Goal: Transaction & Acquisition: Purchase product/service

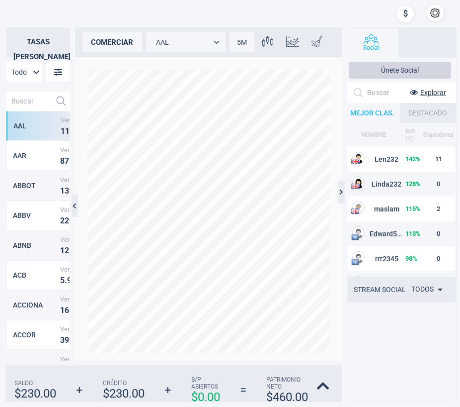
scroll to position [260, 55]
click at [23, 99] on input "text" at bounding box center [28, 100] width 45 height 19
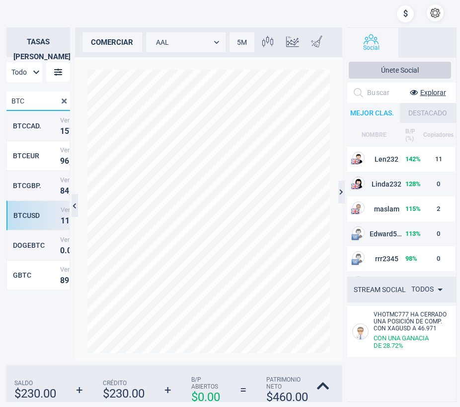
type input "BTC"
click at [38, 218] on div "BTCUSD" at bounding box center [35, 215] width 45 height 8
type input "BTCUSD"
click at [112, 43] on div "comerciar" at bounding box center [113, 42] width 60 height 20
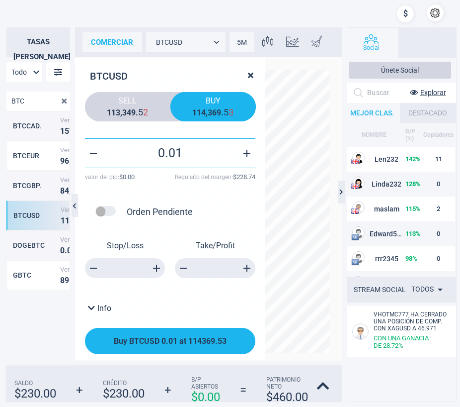
click at [178, 332] on button "Buy BTCUSD 0.01 at 114369.53" at bounding box center [170, 341] width 171 height 26
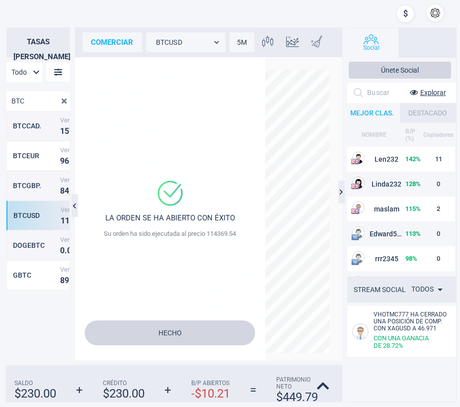
click at [170, 341] on button "Hecho" at bounding box center [170, 332] width 171 height 25
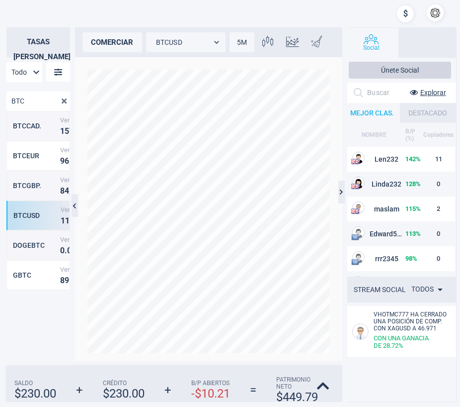
click at [116, 43] on div "comerciar" at bounding box center [113, 42] width 60 height 20
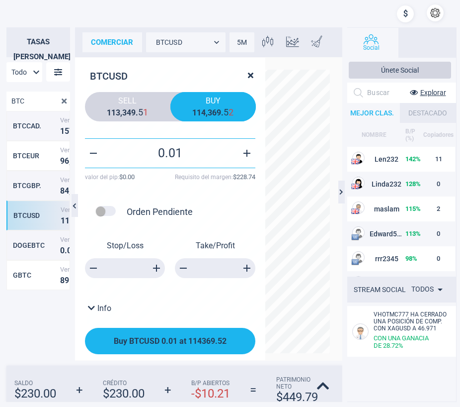
click at [188, 348] on button "Buy BTCUSD 0.01 at 114369.52" at bounding box center [170, 341] width 171 height 26
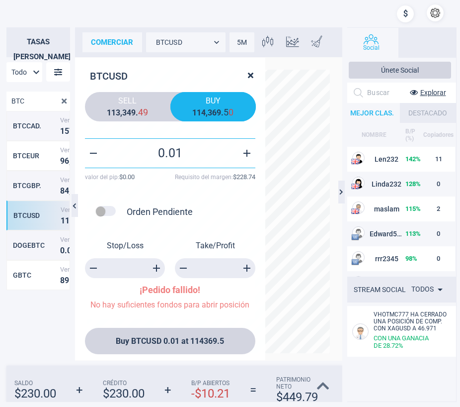
click at [321, 390] on icon at bounding box center [323, 386] width 12 height 14
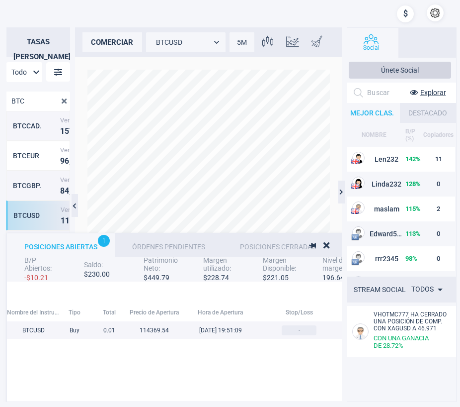
scroll to position [102, 787]
click at [430, 10] on button "button" at bounding box center [435, 12] width 17 height 17
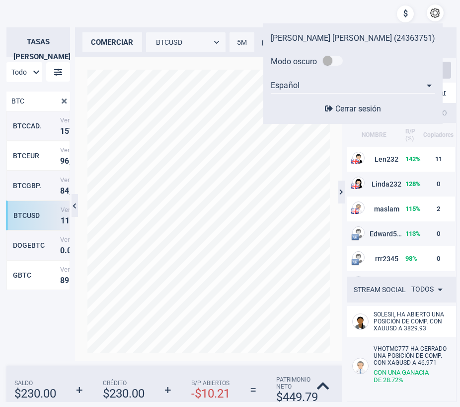
click at [354, 106] on span "Cerrar sesión" at bounding box center [359, 108] width 46 height 9
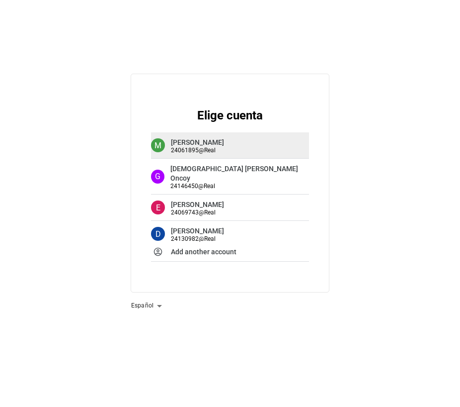
click at [224, 148] on span "24061895 @ Real" at bounding box center [197, 150] width 53 height 7
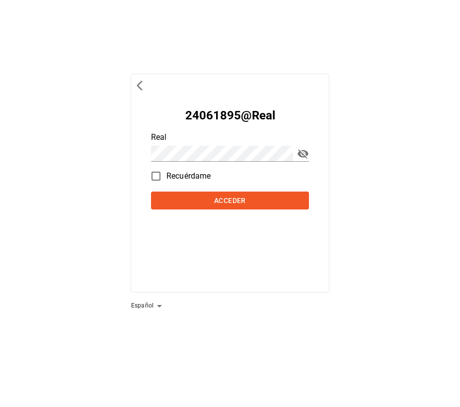
click at [140, 90] on span "back to previous environments" at bounding box center [143, 86] width 12 height 12
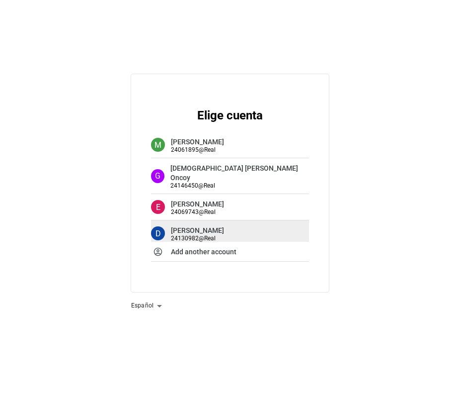
scroll to position [0, 0]
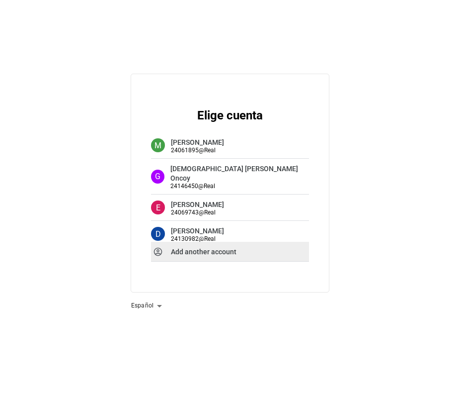
click at [219, 260] on div "Add another account" at bounding box center [230, 252] width 158 height 20
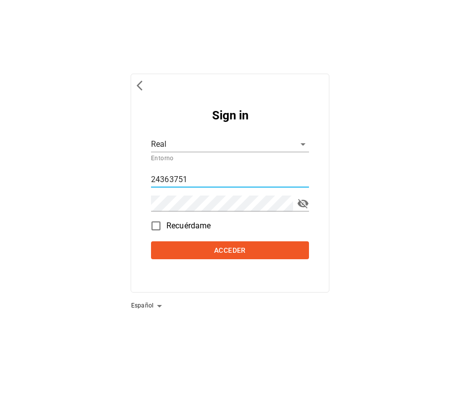
click at [197, 182] on input "24363751" at bounding box center [230, 180] width 158 height 16
type input "24240145"
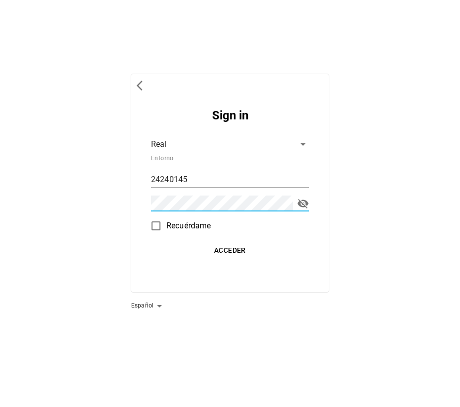
click at [199, 245] on span "Acceder" at bounding box center [230, 250] width 150 height 12
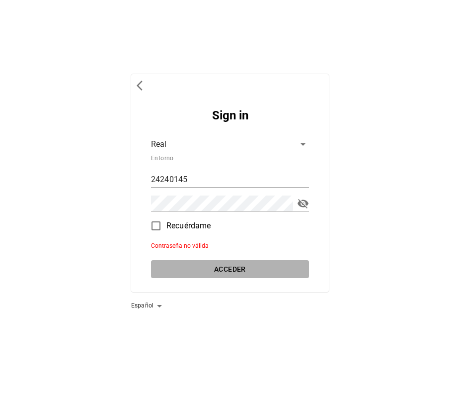
click at [212, 273] on span "Acceder" at bounding box center [230, 269] width 150 height 12
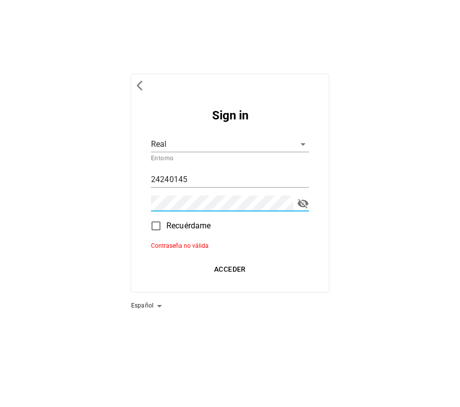
click at [216, 272] on span "Acceder" at bounding box center [230, 269] width 150 height 12
